Goal: Transaction & Acquisition: Purchase product/service

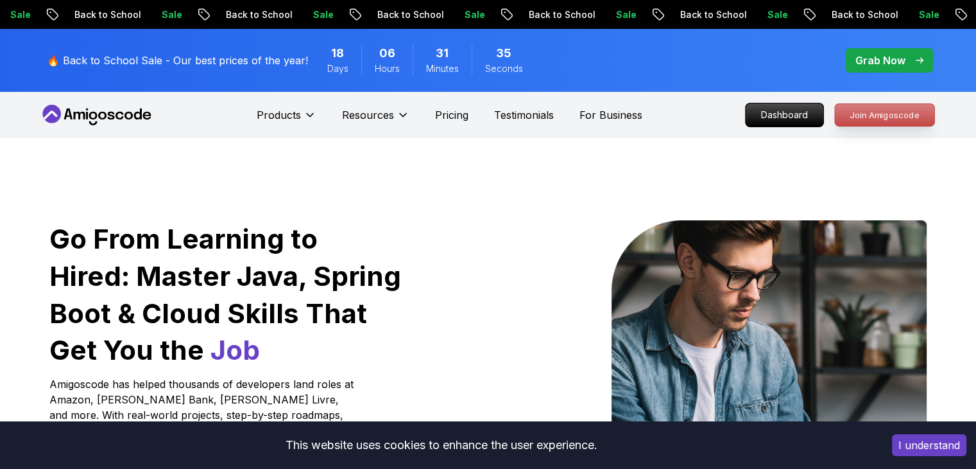
click at [896, 108] on p "Join Amigoscode" at bounding box center [885, 115] width 100 height 22
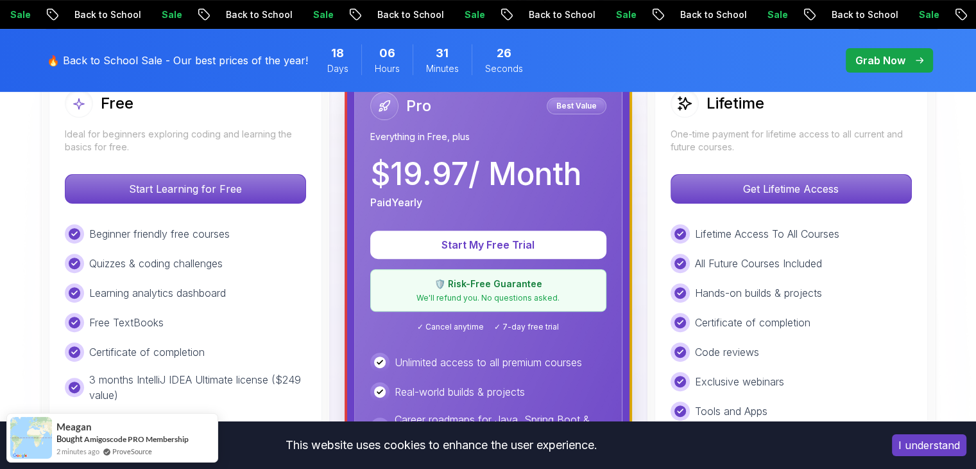
scroll to position [270, 0]
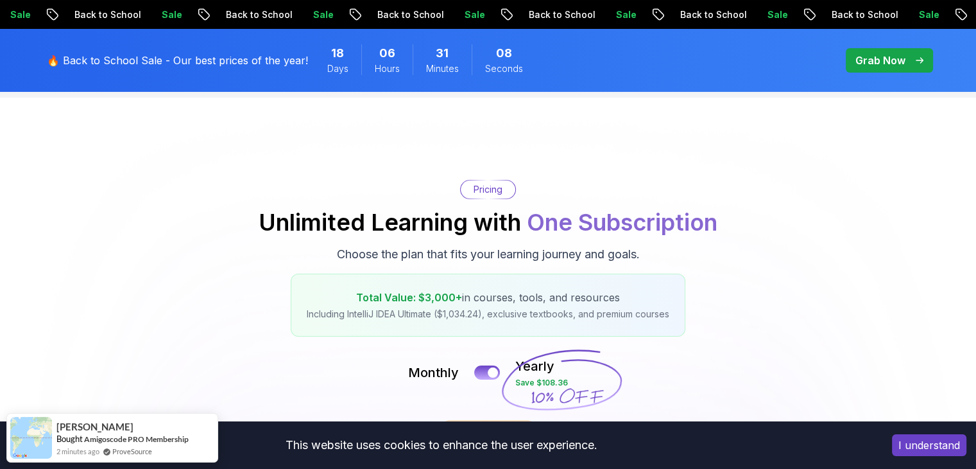
scroll to position [0, 0]
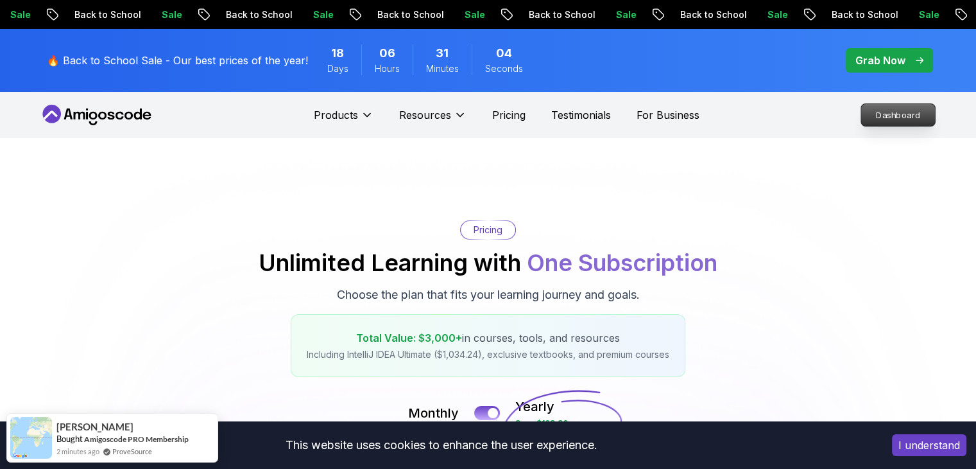
click at [878, 115] on p "Dashboard" at bounding box center [899, 115] width 74 height 22
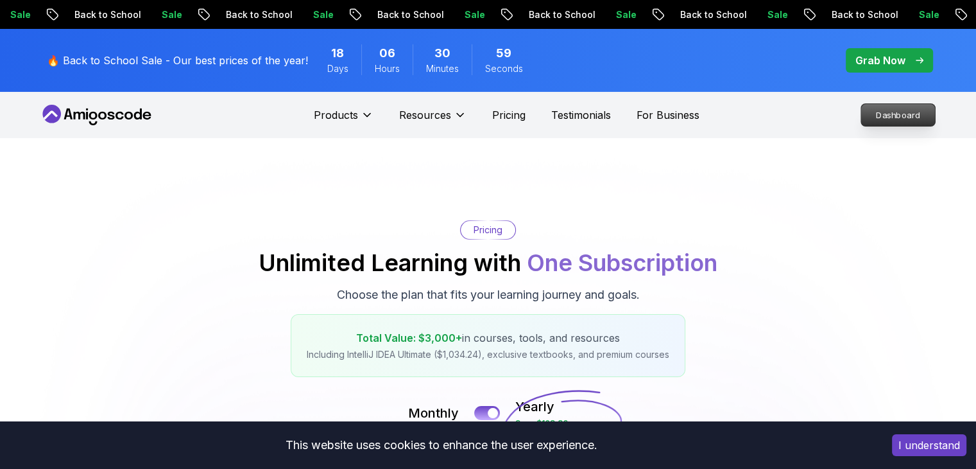
click at [908, 118] on p "Dashboard" at bounding box center [899, 115] width 74 height 22
click at [905, 117] on p "Dashboard" at bounding box center [899, 115] width 74 height 22
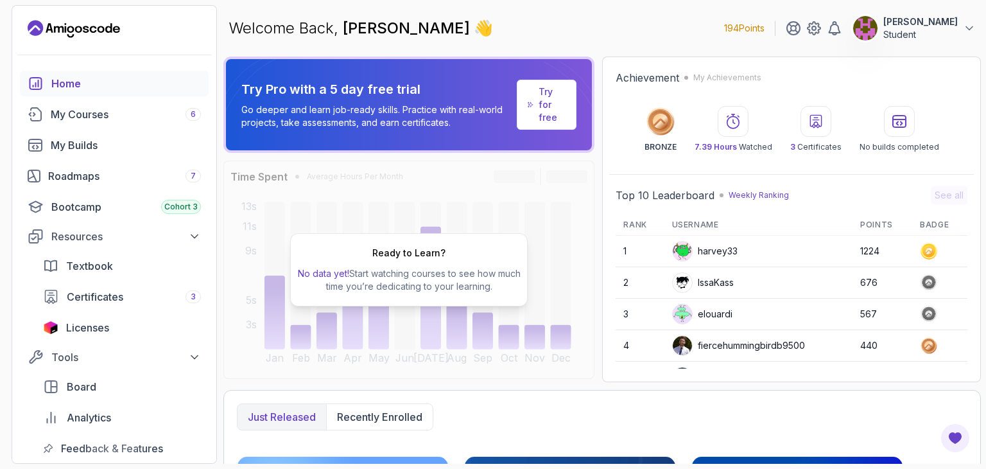
click at [899, 33] on p "Student" at bounding box center [920, 34] width 74 height 13
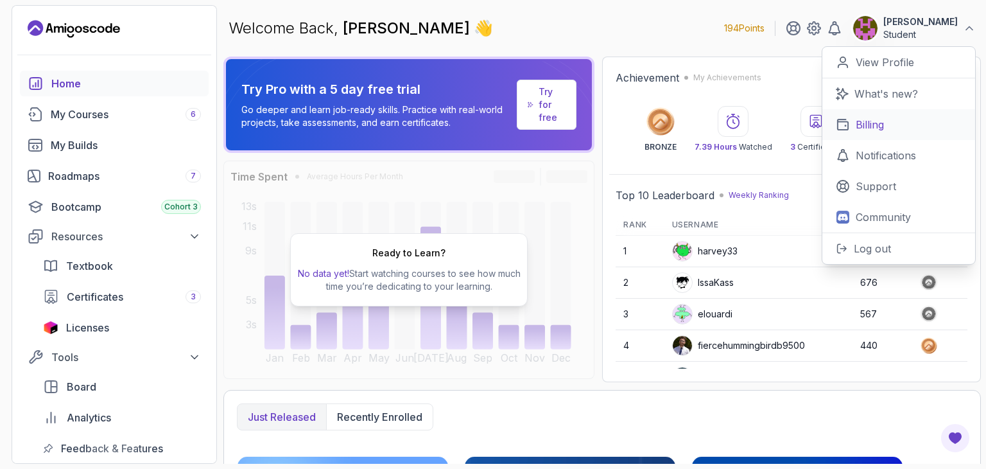
click at [915, 132] on link "Billing" at bounding box center [898, 124] width 153 height 31
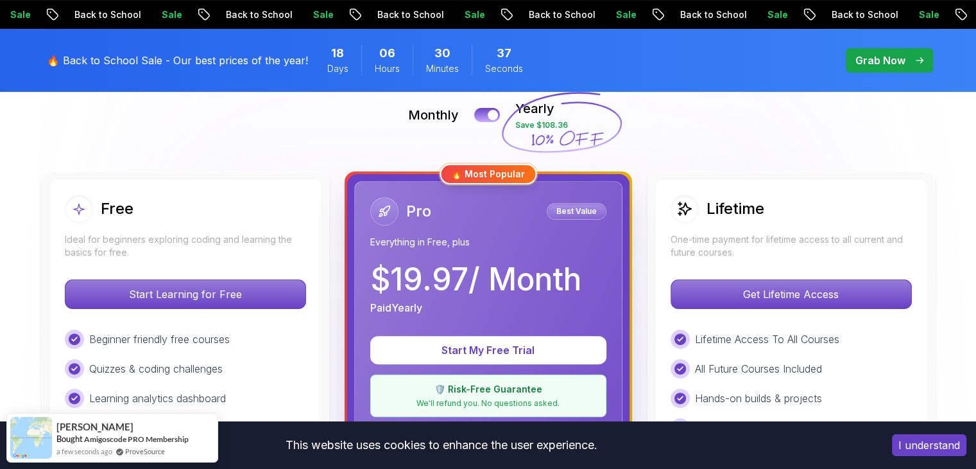
scroll to position [270, 0]
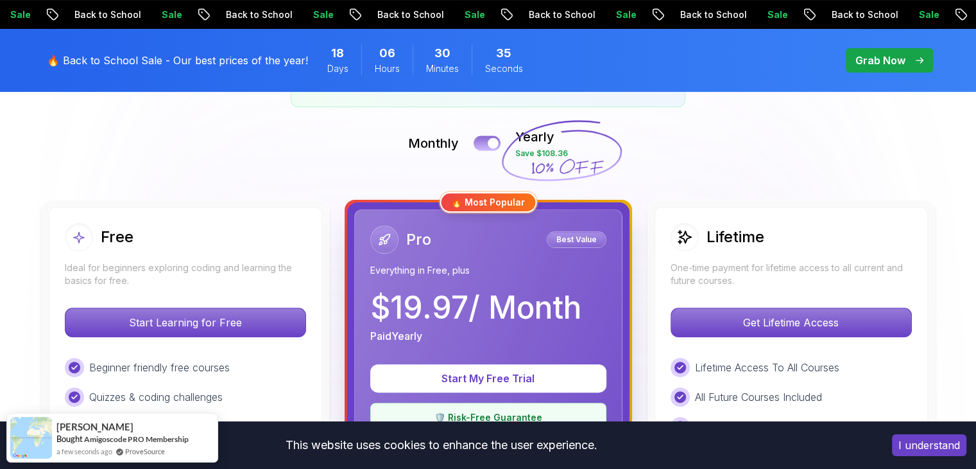
click at [493, 135] on button at bounding box center [487, 142] width 27 height 15
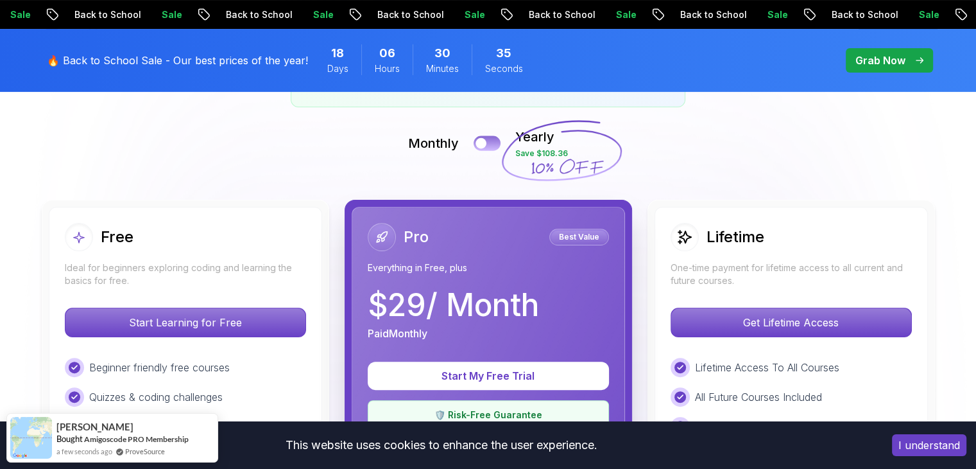
click at [496, 142] on button at bounding box center [487, 142] width 27 height 15
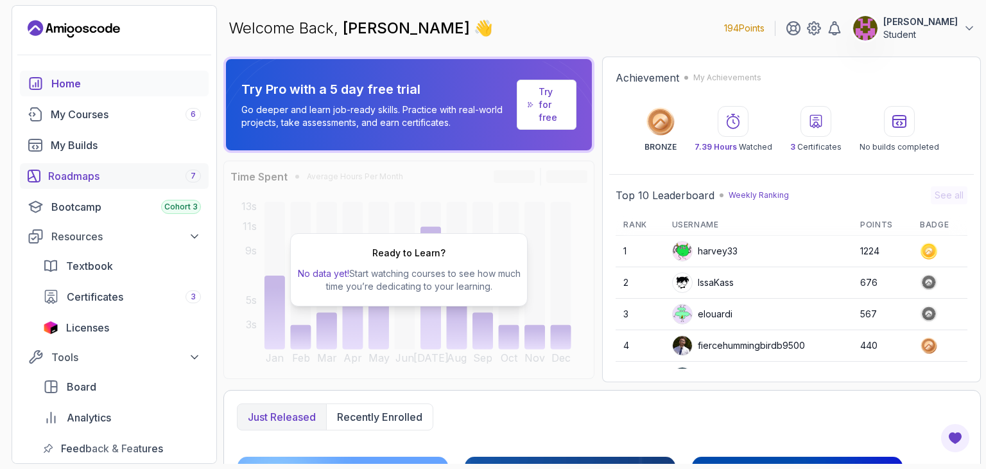
click at [108, 184] on link "Roadmaps 7" at bounding box center [114, 176] width 189 height 26
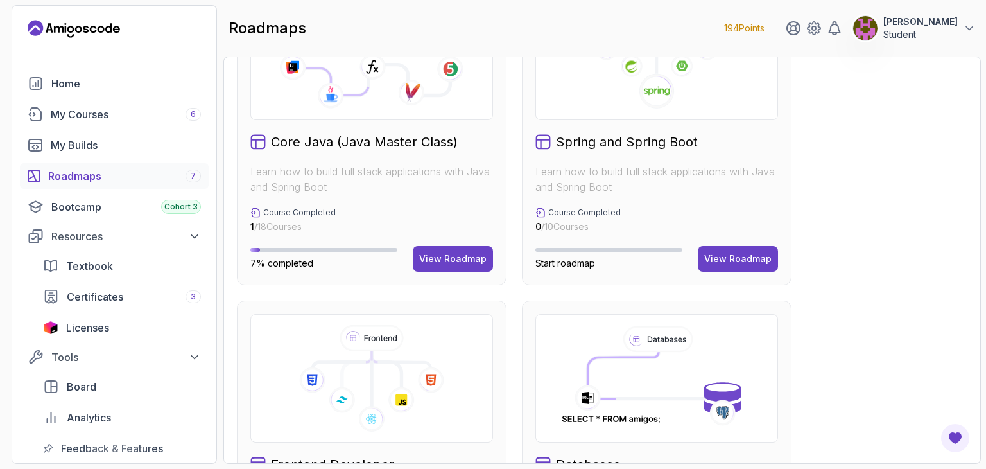
drag, startPoint x: 955, startPoint y: 130, endPoint x: 964, endPoint y: 179, distance: 49.5
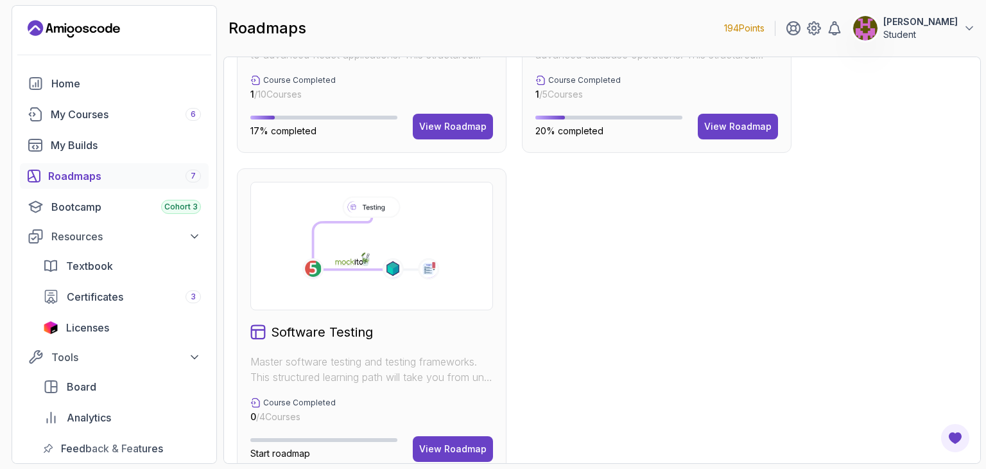
scroll to position [892, 0]
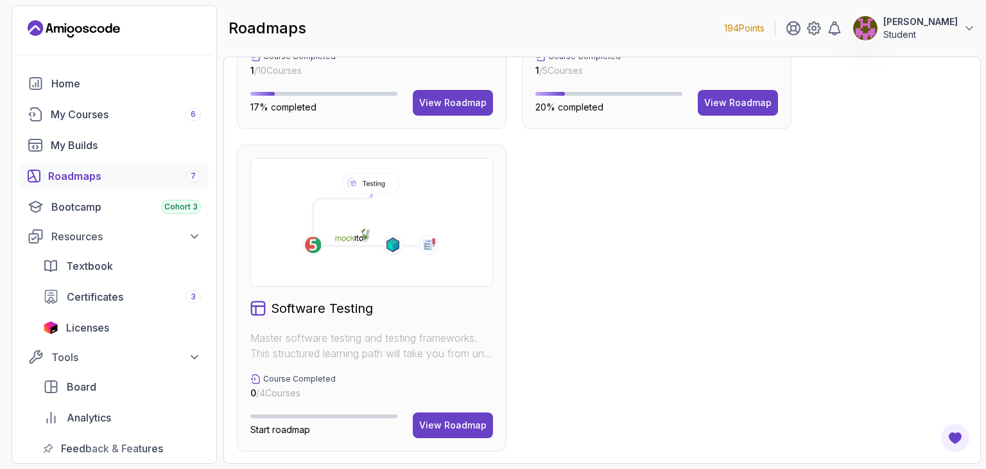
drag, startPoint x: 939, startPoint y: 219, endPoint x: 919, endPoint y: 195, distance: 31.1
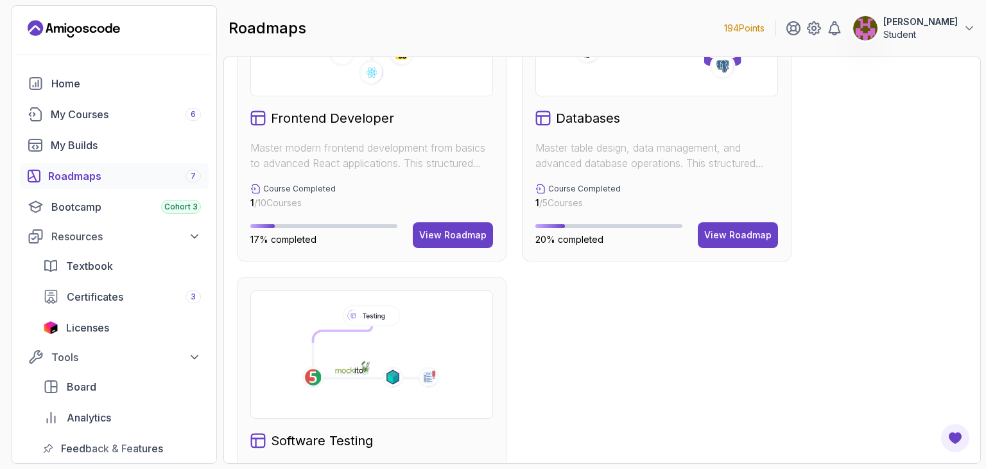
drag, startPoint x: 928, startPoint y: 264, endPoint x: 922, endPoint y: 204, distance: 61.3
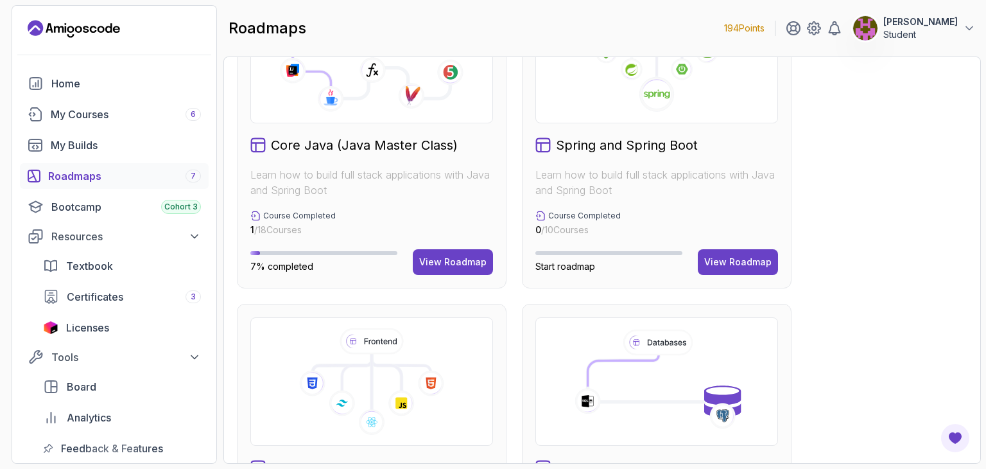
drag, startPoint x: 897, startPoint y: 273, endPoint x: 889, endPoint y: 226, distance: 47.6
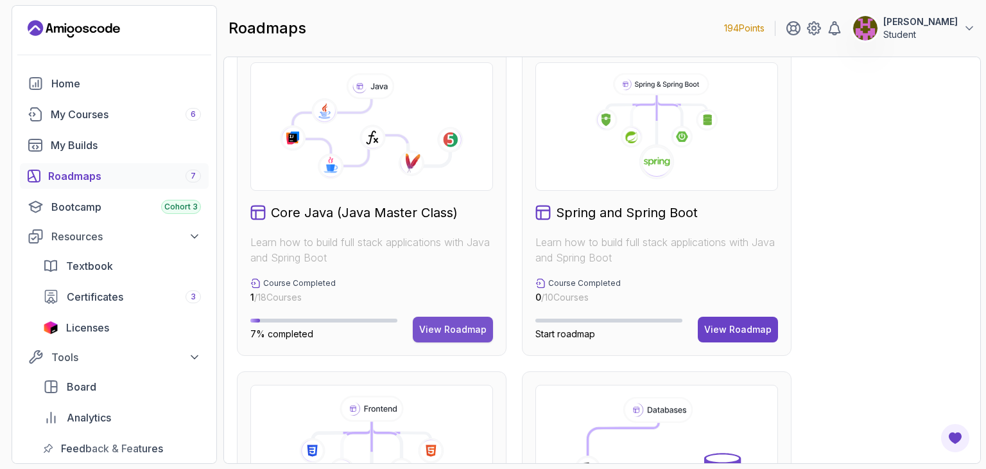
click at [449, 319] on button "View Roadmap" at bounding box center [453, 329] width 80 height 26
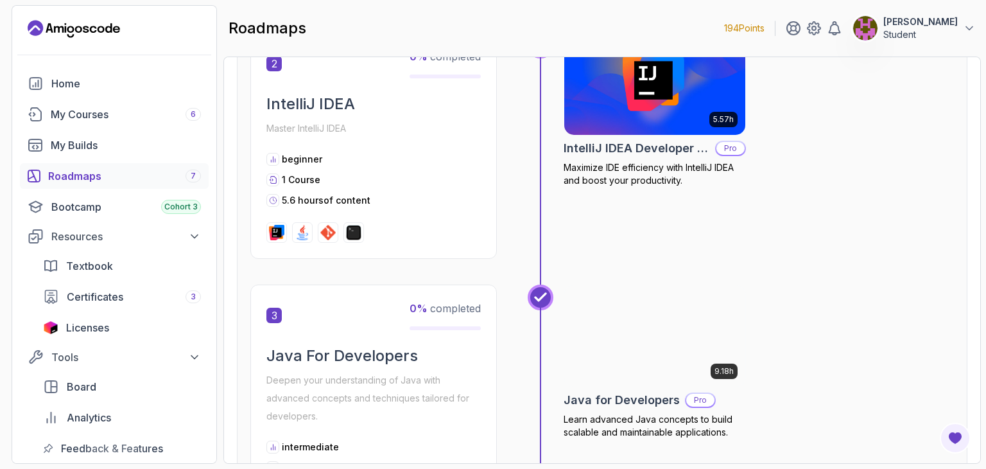
scroll to position [578, 0]
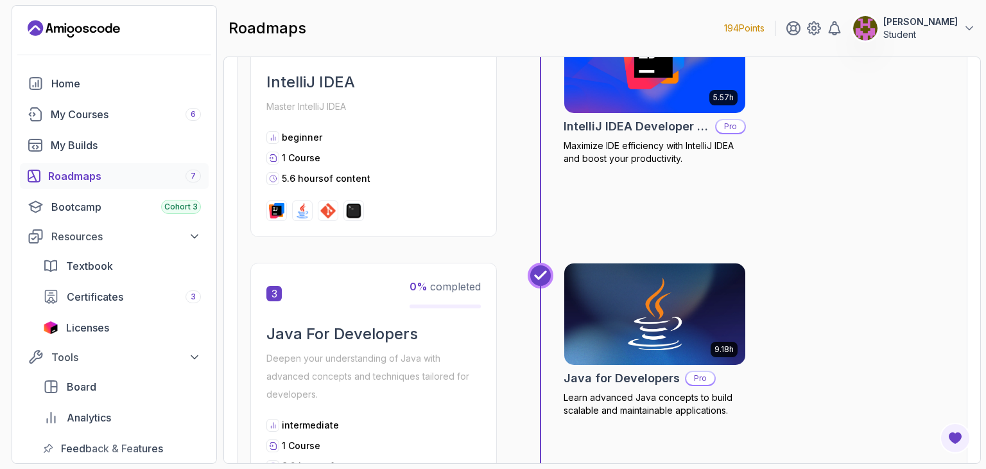
drag, startPoint x: 904, startPoint y: 150, endPoint x: 903, endPoint y: 196, distance: 46.2
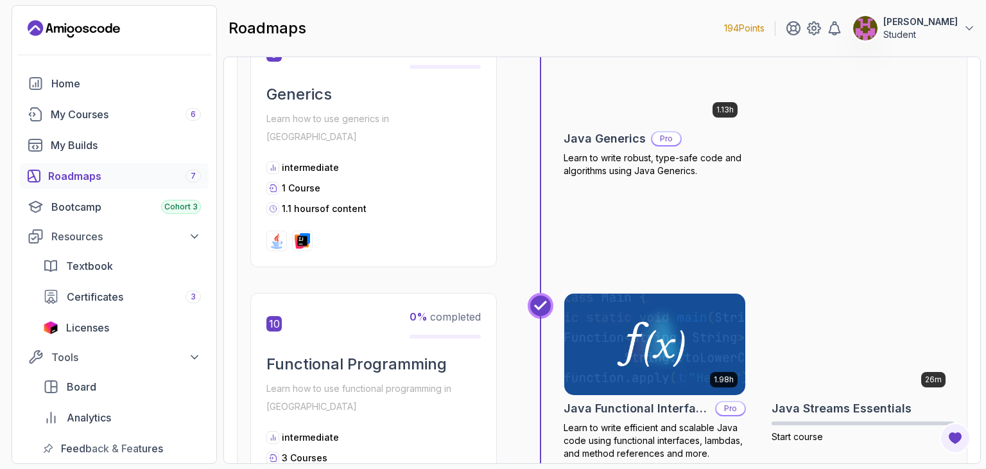
drag, startPoint x: 879, startPoint y: 202, endPoint x: 889, endPoint y: 256, distance: 54.1
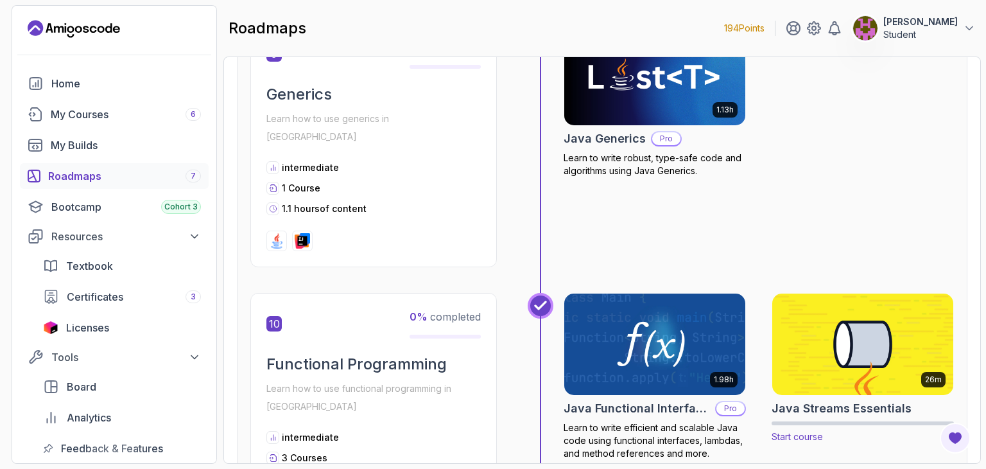
scroll to position [2428, 0]
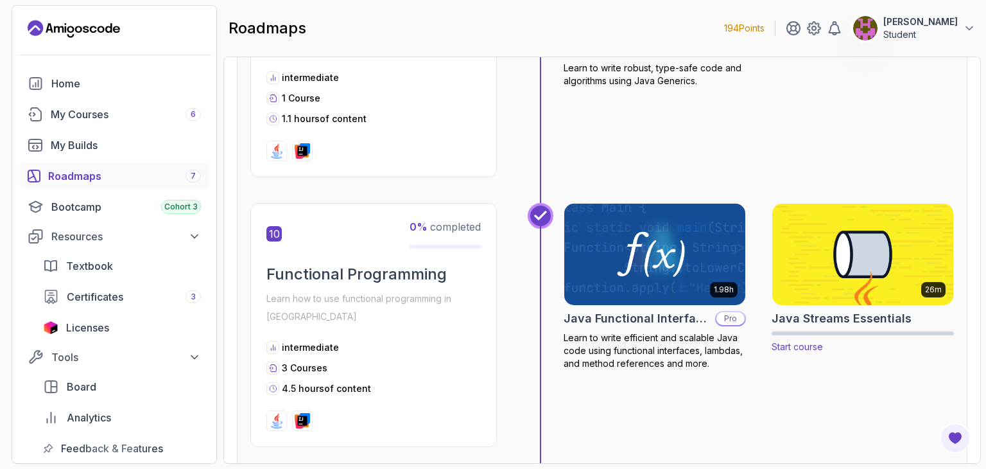
drag, startPoint x: 863, startPoint y: 143, endPoint x: 868, endPoint y: 169, distance: 26.2
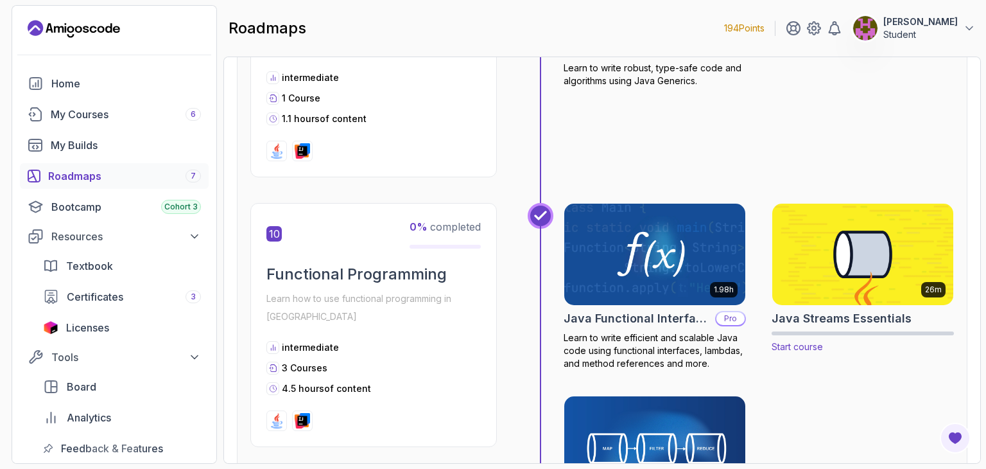
scroll to position [2510, 0]
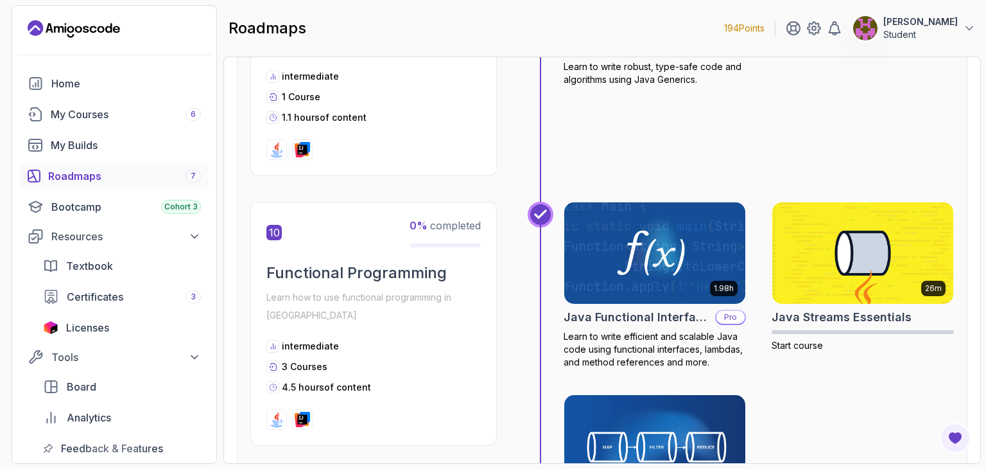
drag, startPoint x: 868, startPoint y: 169, endPoint x: 858, endPoint y: 134, distance: 36.2
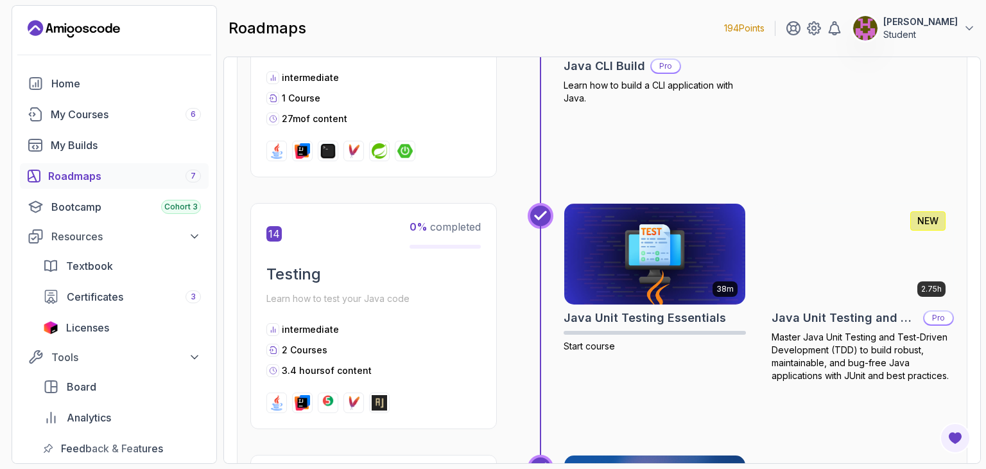
scroll to position [3717, 0]
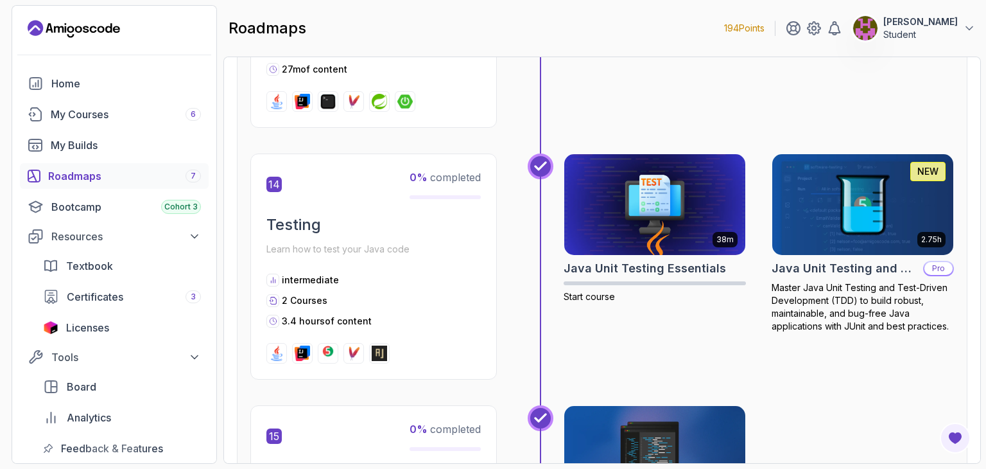
drag, startPoint x: 859, startPoint y: 134, endPoint x: 860, endPoint y: 193, distance: 59.7
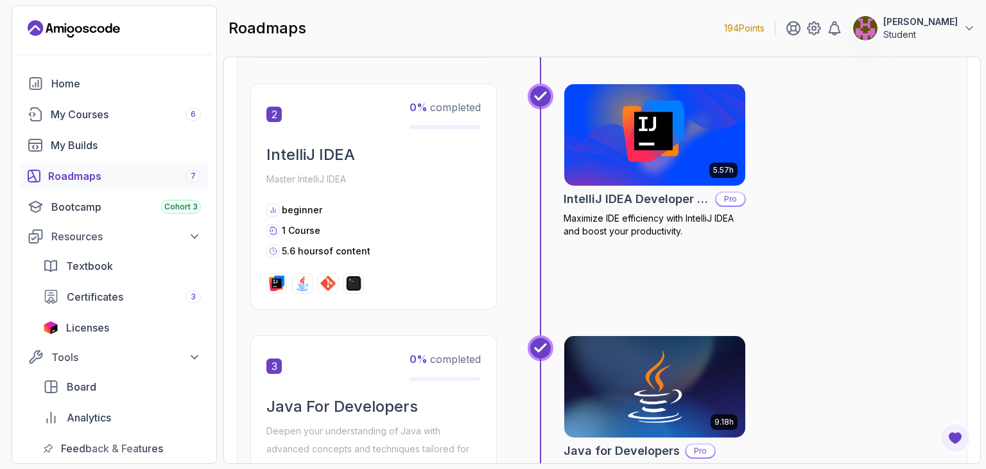
scroll to position [0, 0]
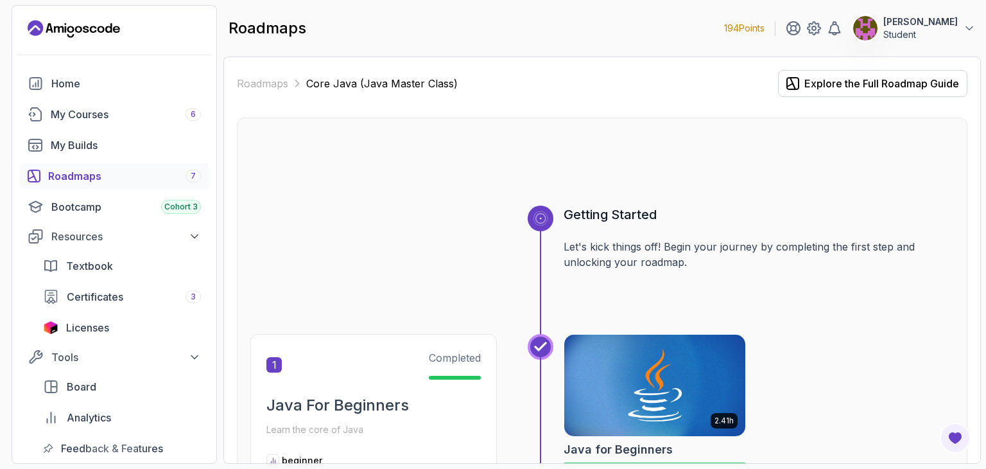
drag, startPoint x: 837, startPoint y: 324, endPoint x: 861, endPoint y: 155, distance: 171.1
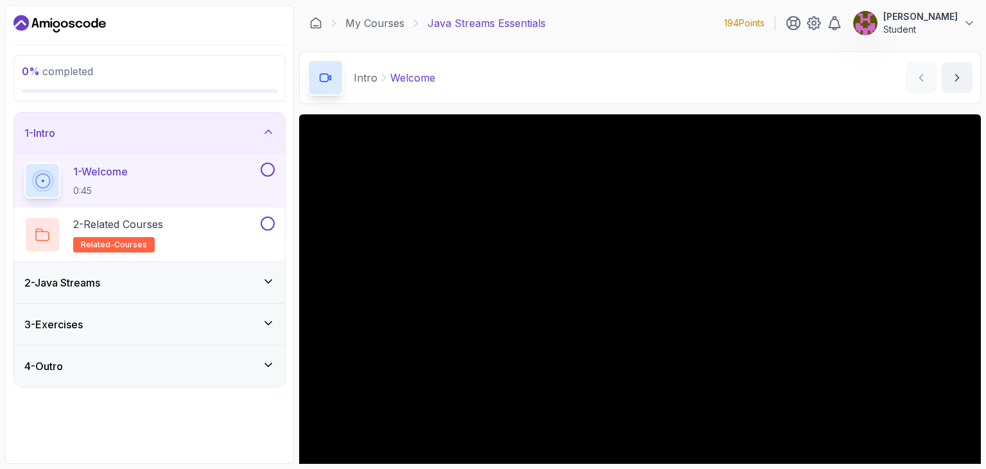
click at [921, 19] on p "Ahmed Waleed" at bounding box center [920, 16] width 74 height 13
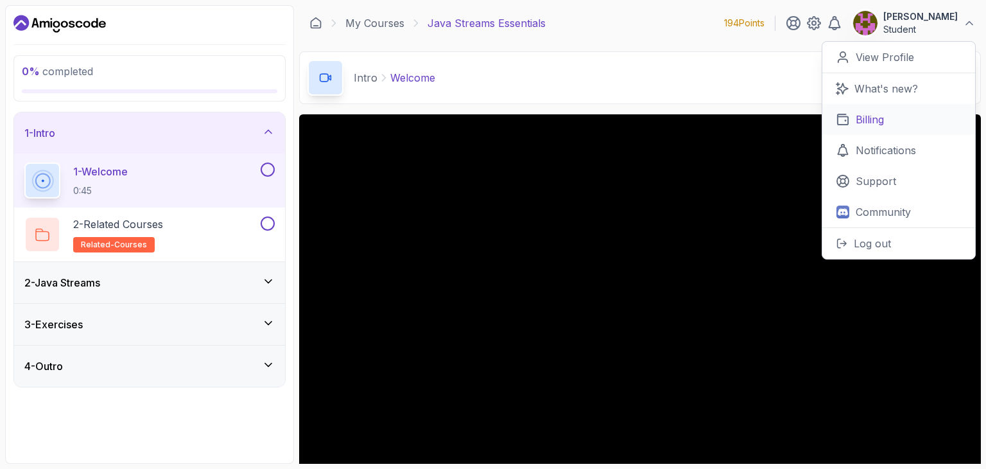
click at [880, 112] on p "Billing" at bounding box center [870, 119] width 28 height 15
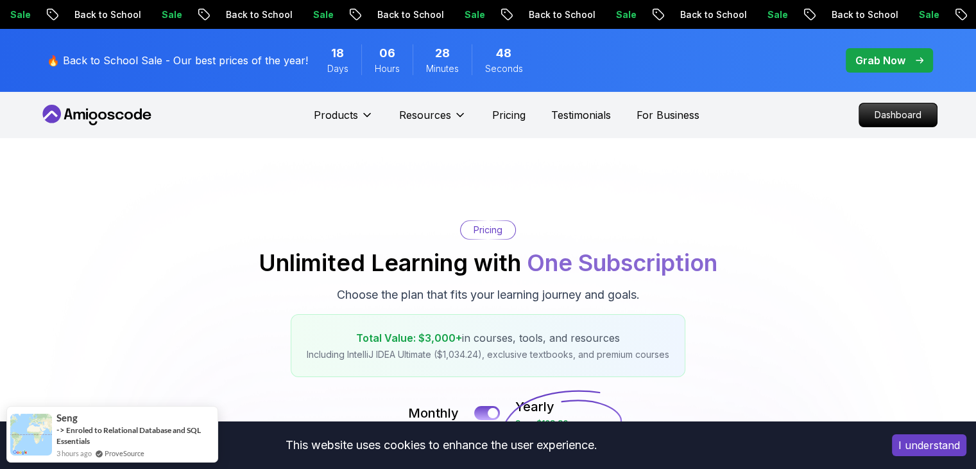
click at [868, 64] on p "Grab Now" at bounding box center [881, 60] width 50 height 15
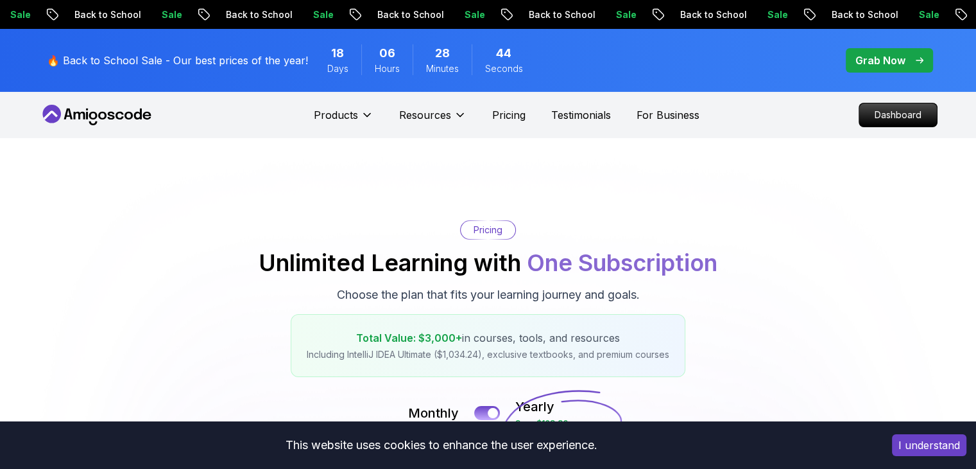
click at [884, 60] on p "Grab Now" at bounding box center [881, 60] width 50 height 15
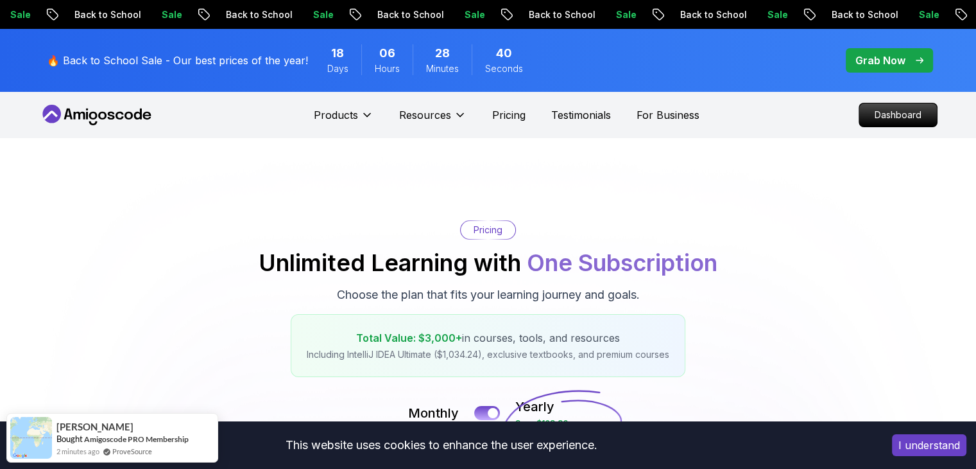
click at [874, 65] on p "Grab Now" at bounding box center [881, 60] width 50 height 15
click at [917, 58] on icon "pre-order" at bounding box center [920, 60] width 8 height 6
click at [882, 62] on p "Grab Now" at bounding box center [881, 60] width 50 height 15
click at [842, 53] on div "🔥 Back to School Sale - Our best prices of the year! 18 Days 06 Hours 28 Minute…" at bounding box center [488, 60] width 899 height 63
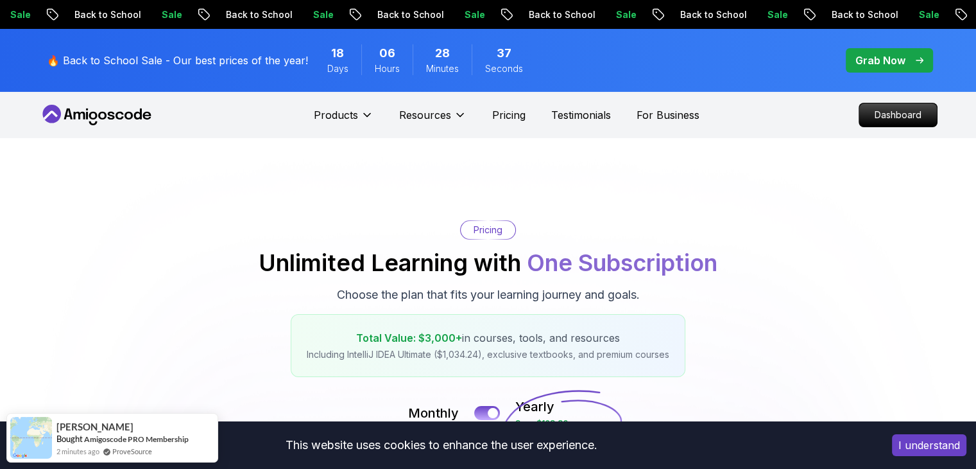
click at [490, 48] on div "37 Seconds" at bounding box center [504, 59] width 64 height 31
click at [451, 70] on span "Minutes" at bounding box center [442, 68] width 33 height 13
click at [523, 17] on div "Sale Back to School Sale Back to School Sale Back to School Sale Back to School…" at bounding box center [487, 14] width 976 height 13
click at [908, 13] on p "Sale" at bounding box center [928, 14] width 41 height 13
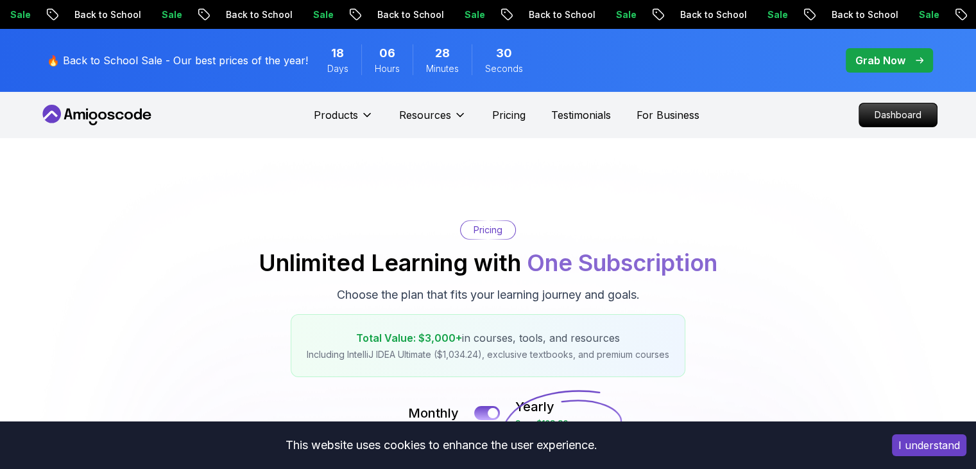
click at [912, 452] on button "I understand" at bounding box center [929, 445] width 74 height 22
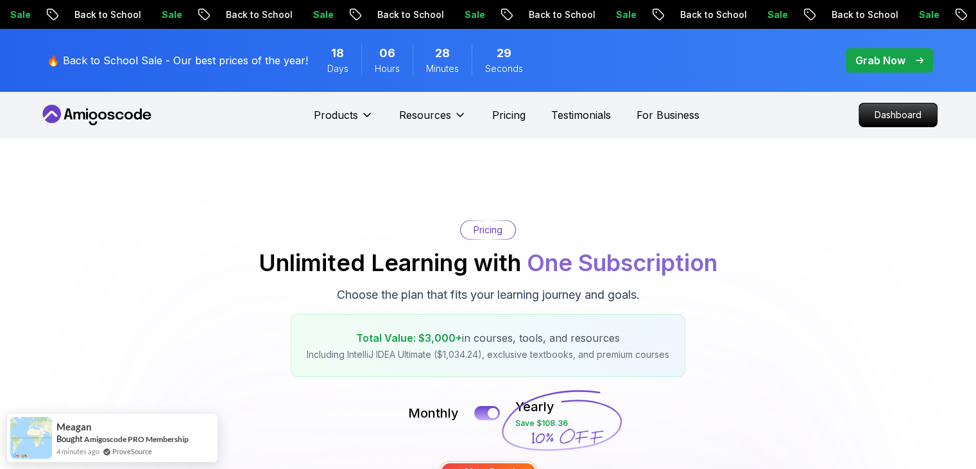
click at [887, 49] on span "pre-order" at bounding box center [889, 60] width 87 height 24
click at [894, 65] on p "Grab Now" at bounding box center [881, 60] width 50 height 15
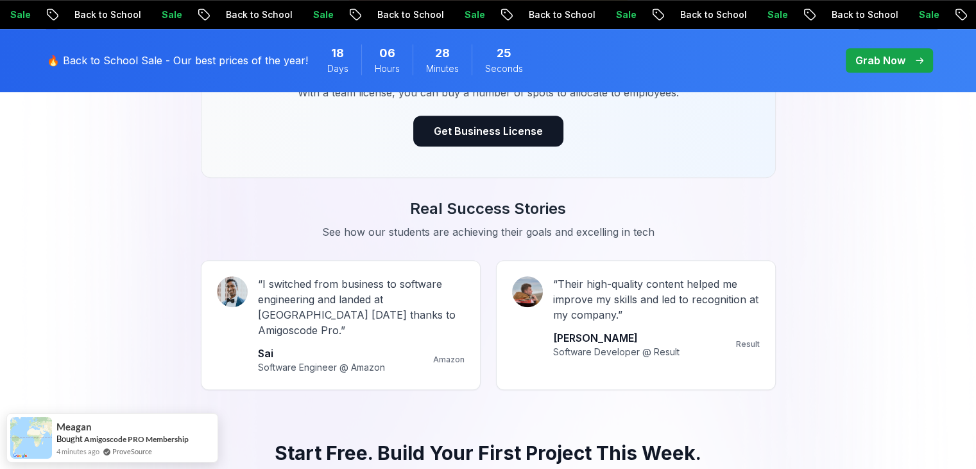
scroll to position [1132, 0]
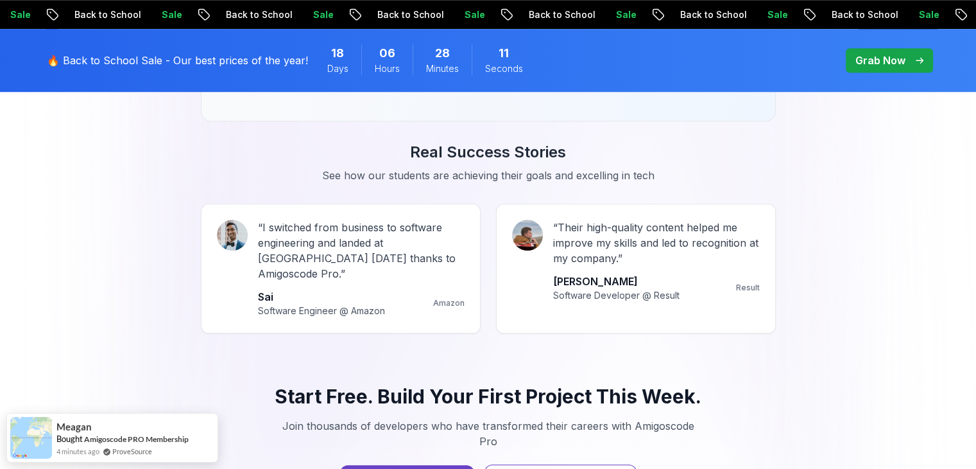
click at [891, 63] on p "Grab Now" at bounding box center [881, 60] width 50 height 15
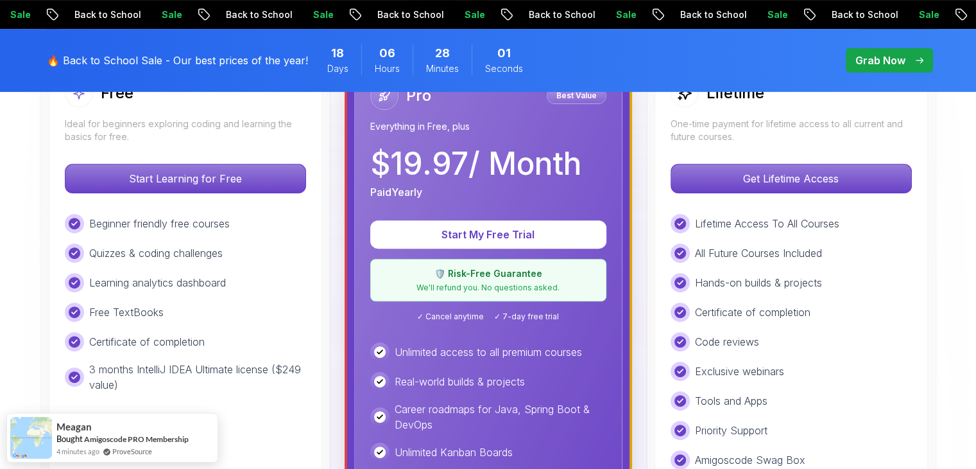
scroll to position [322, 0]
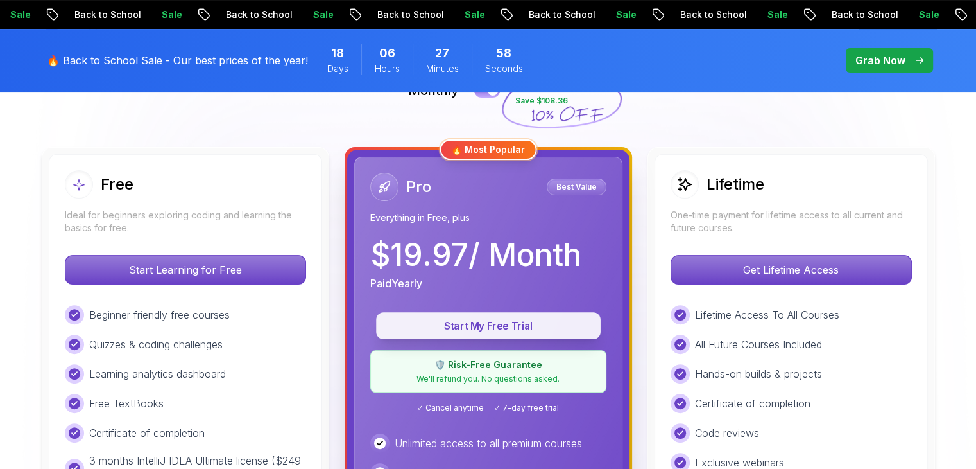
click at [488, 334] on button "Start My Free Trial" at bounding box center [488, 325] width 225 height 27
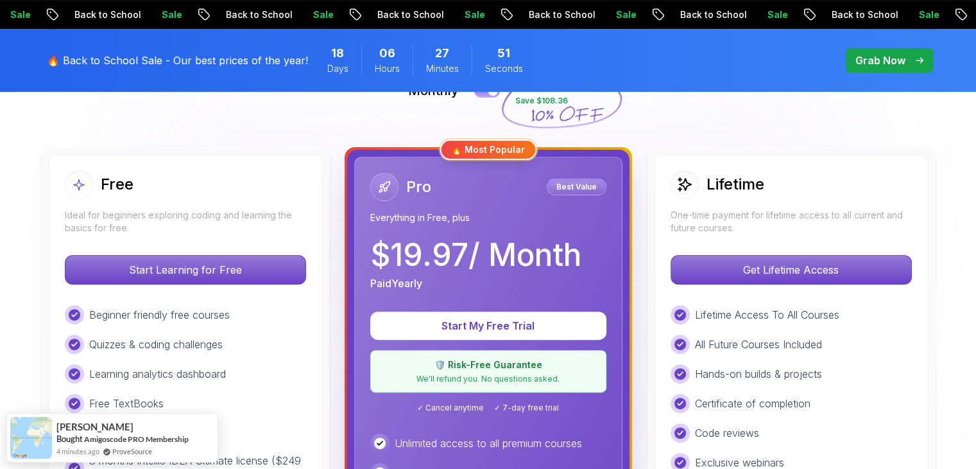
scroll to position [208, 0]
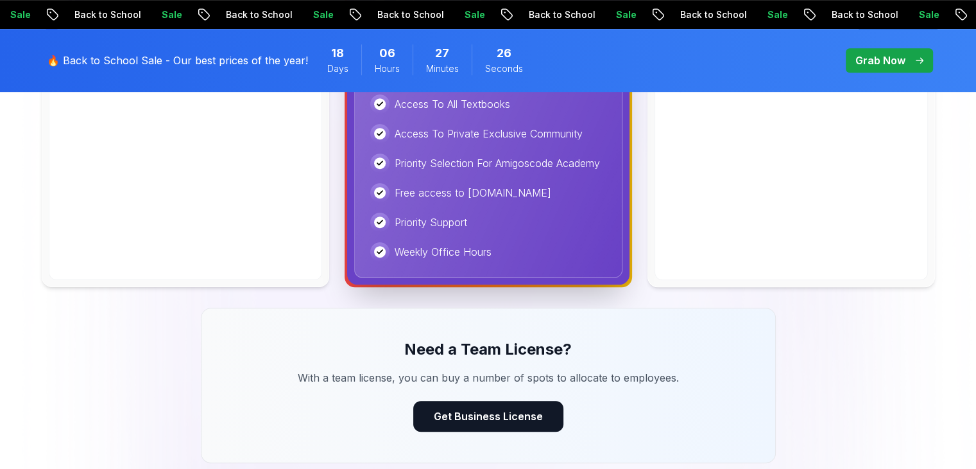
scroll to position [318, 0]
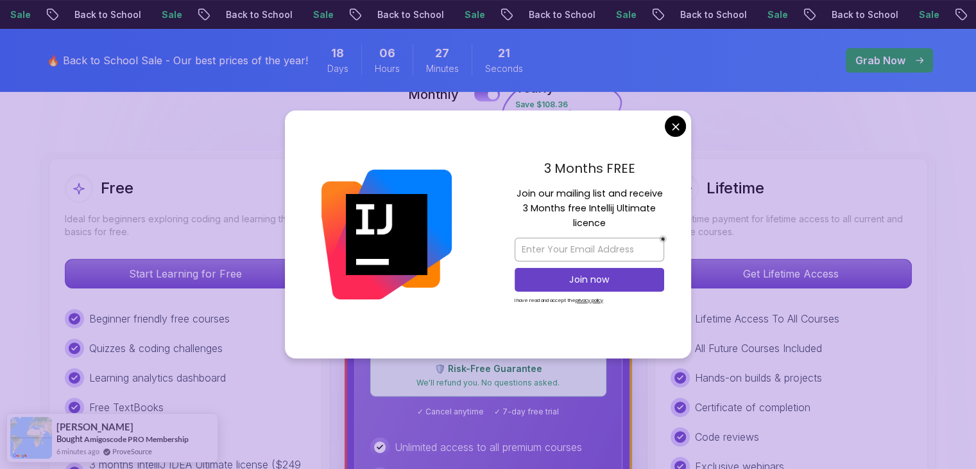
drag, startPoint x: 538, startPoint y: 111, endPoint x: 673, endPoint y: 131, distance: 136.3
click at [593, 139] on div "3 Months FREE Join our mailing list and receive 3 Months free Intellij Ultimate…" at bounding box center [590, 234] width 204 height 248
click at [688, 124] on div "3 Months FREE Join our mailing list and receive 3 Months free Intellij Ultimate…" at bounding box center [590, 234] width 204 height 248
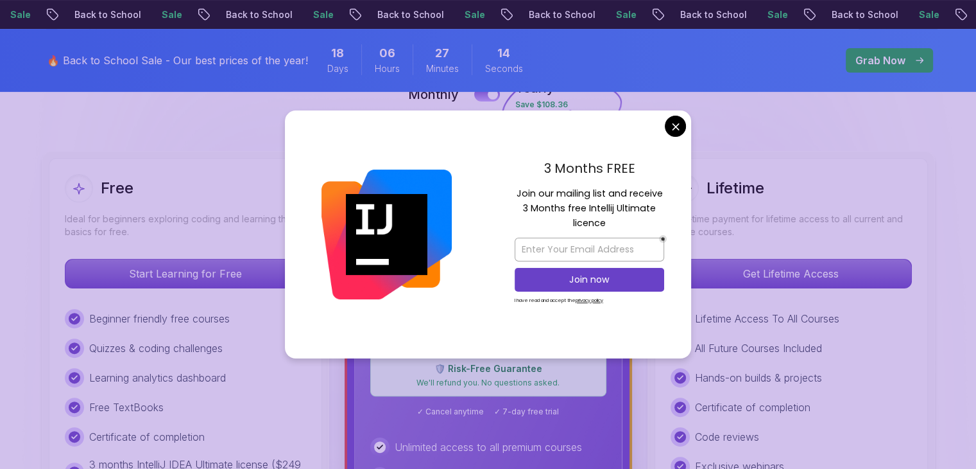
scroll to position [232, 0]
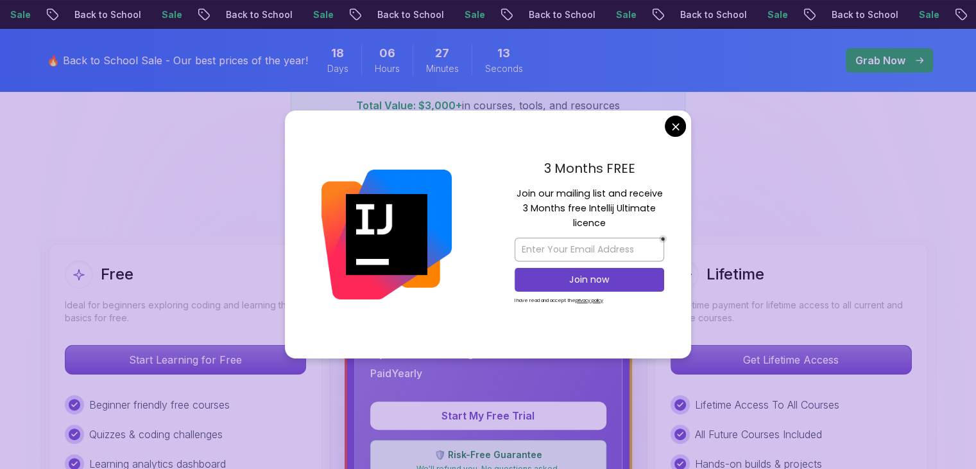
click at [664, 127] on div "3 Months FREE Join our mailing list and receive 3 Months free Intellij Ultimate…" at bounding box center [590, 234] width 204 height 248
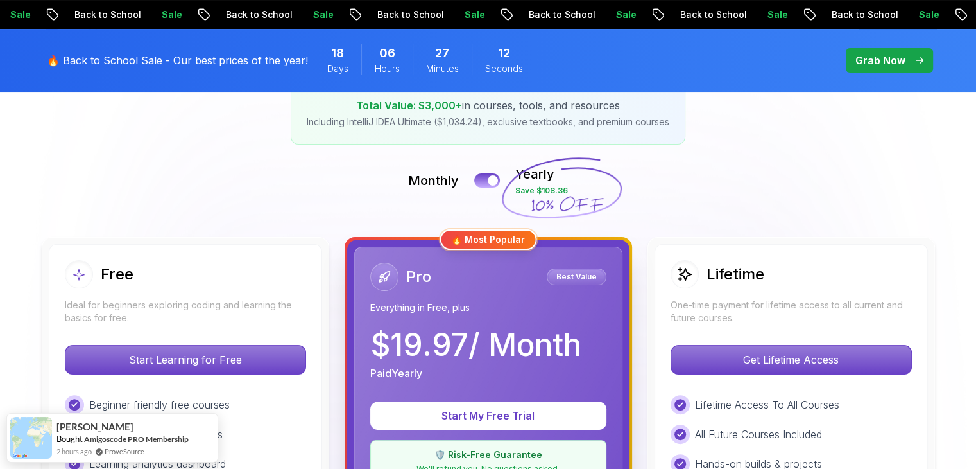
click at [467, 125] on p "Including IntelliJ IDEA Ultimate ($1,034.24), exclusive textbooks, and premium …" at bounding box center [488, 122] width 363 height 13
click at [492, 176] on div at bounding box center [493, 180] width 11 height 11
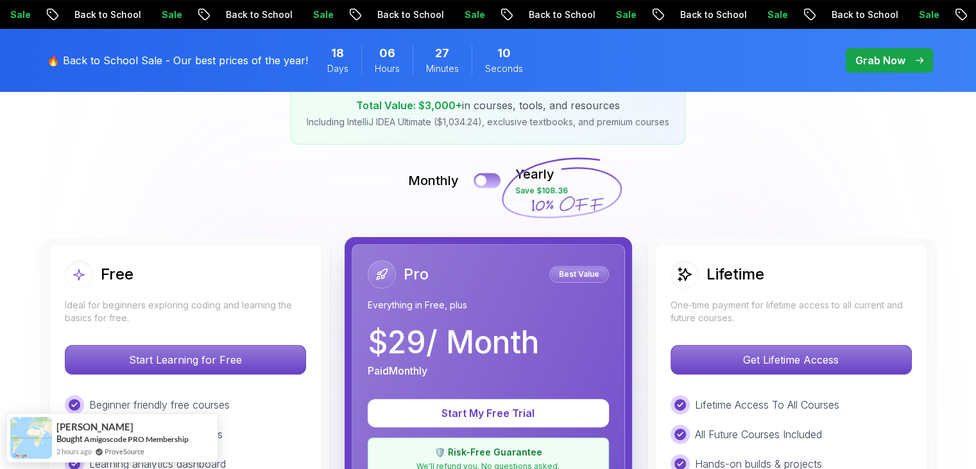
click at [494, 178] on button at bounding box center [487, 180] width 27 height 15
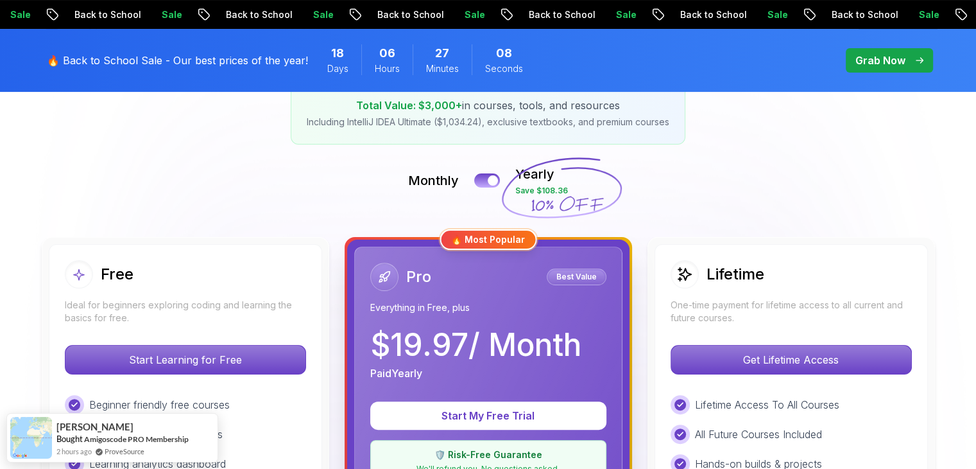
click at [499, 278] on div "Pro Best Value" at bounding box center [488, 277] width 236 height 28
click at [533, 191] on icon at bounding box center [561, 188] width 123 height 113
drag, startPoint x: 549, startPoint y: 206, endPoint x: 573, endPoint y: 197, distance: 25.4
click at [573, 197] on icon at bounding box center [568, 203] width 72 height 15
drag, startPoint x: 528, startPoint y: 200, endPoint x: 542, endPoint y: 183, distance: 21.9
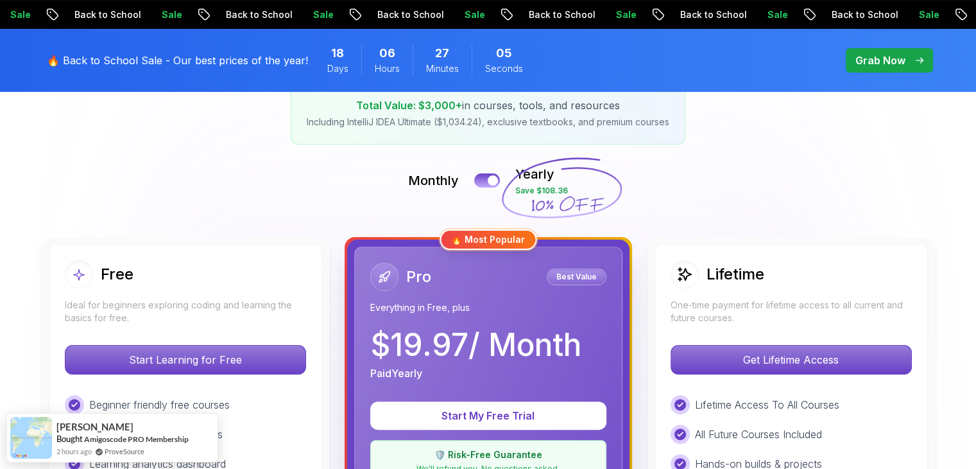
click at [542, 183] on icon at bounding box center [561, 188] width 123 height 113
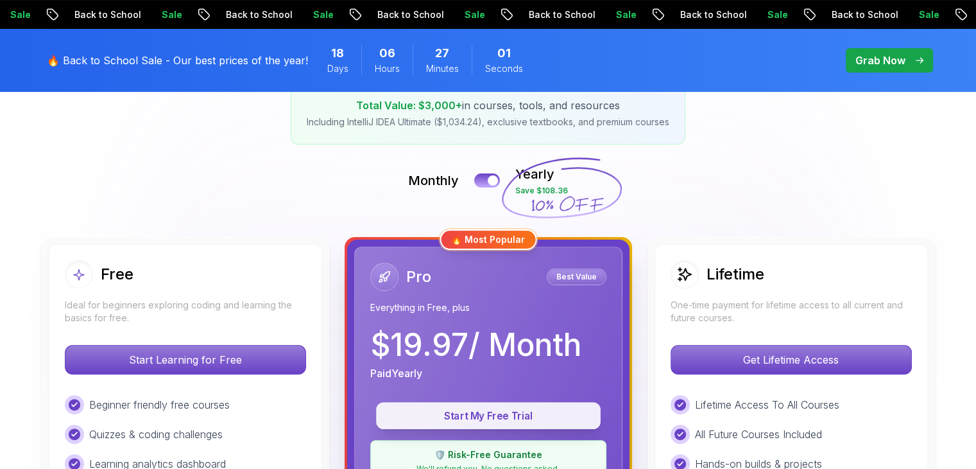
click at [508, 420] on p "Start My Free Trial" at bounding box center [488, 415] width 195 height 15
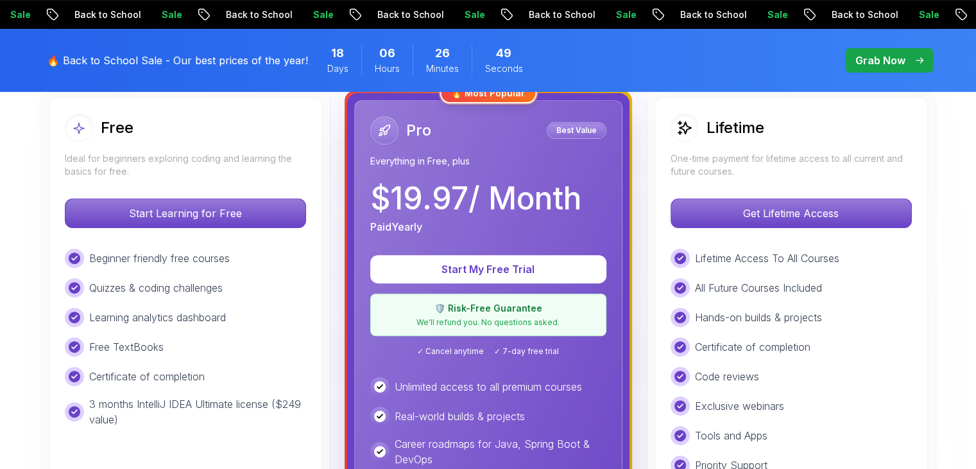
scroll to position [393, 0]
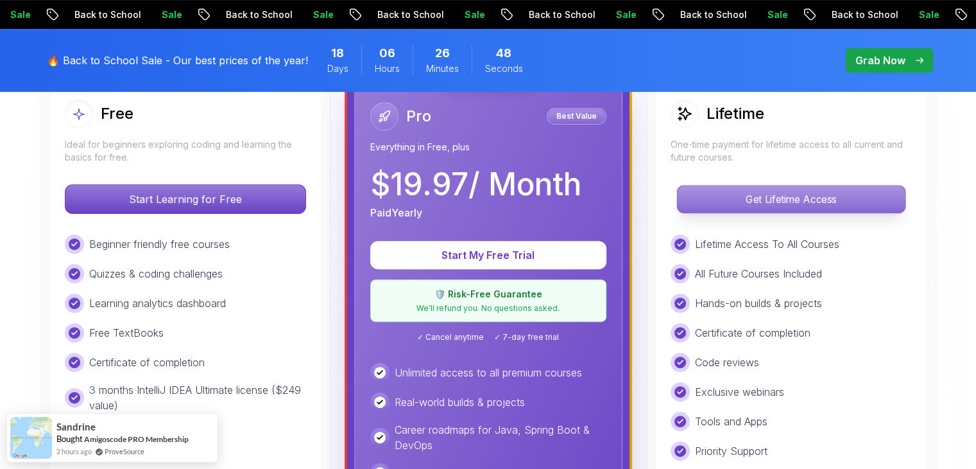
click at [802, 189] on p "Get Lifetime Access" at bounding box center [791, 199] width 228 height 27
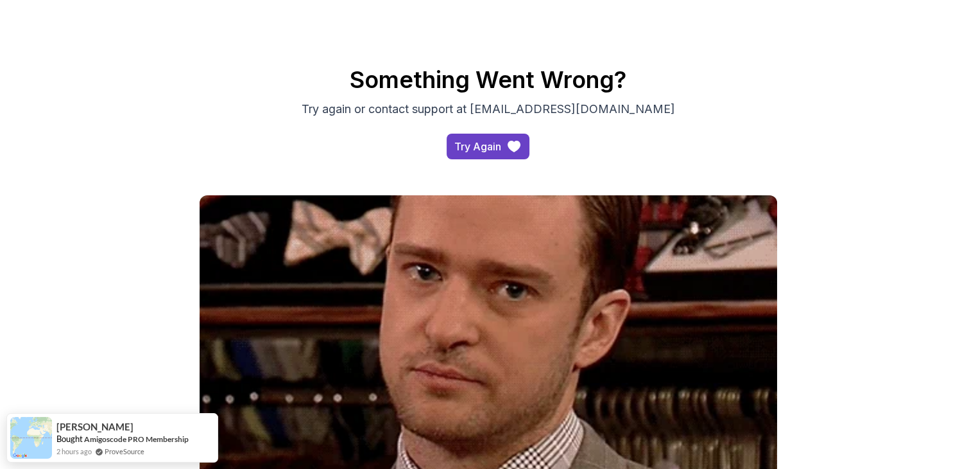
scroll to position [10, 0]
